Goal: Find specific page/section: Find specific page/section

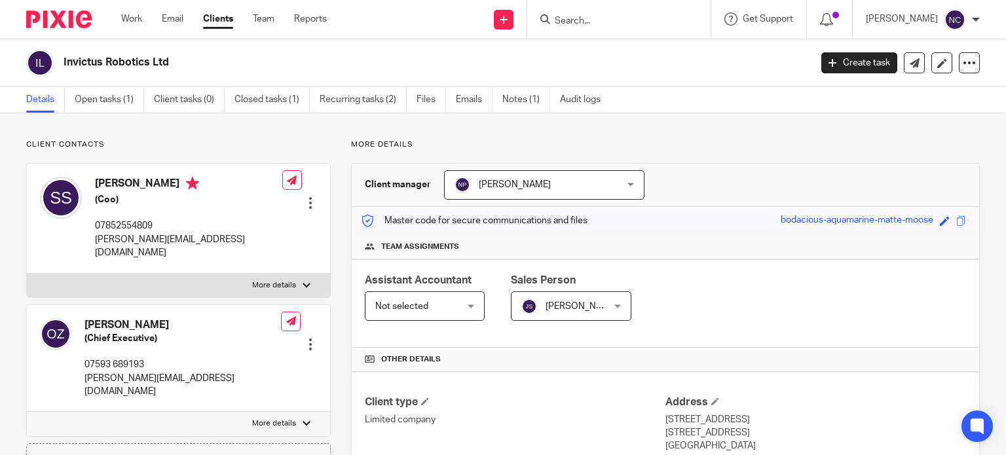
click at [606, 18] on input "Search" at bounding box center [612, 22] width 118 height 12
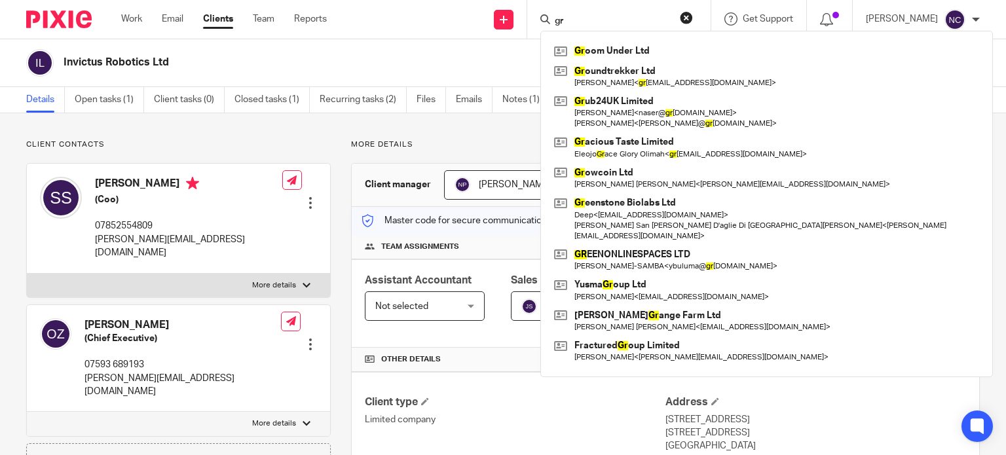
type input "g"
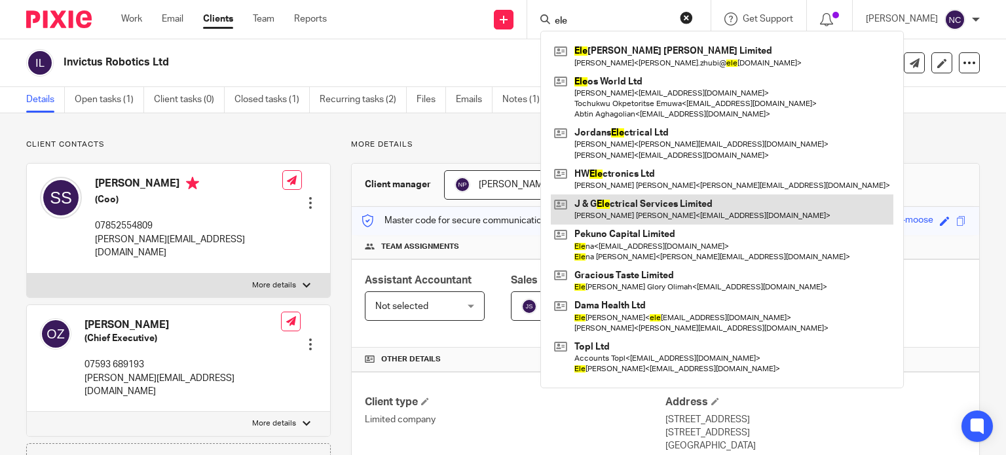
type input "ele"
click at [656, 200] on link at bounding box center [722, 210] width 343 height 30
